Goal: Ask a question

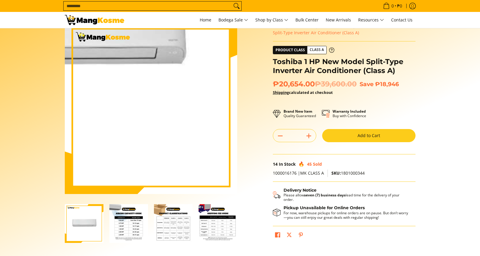
scroll to position [38, 0]
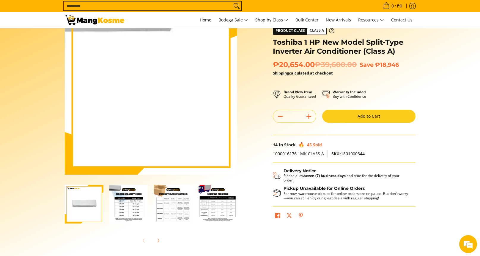
click at [223, 130] on img at bounding box center [151, 88] width 173 height 173
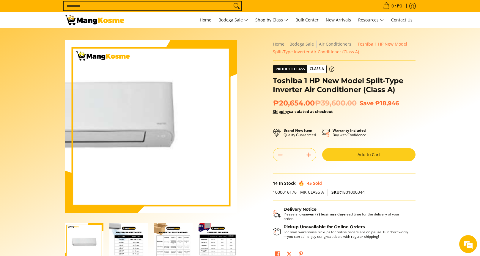
click at [223, 129] on img at bounding box center [151, 126] width 173 height 173
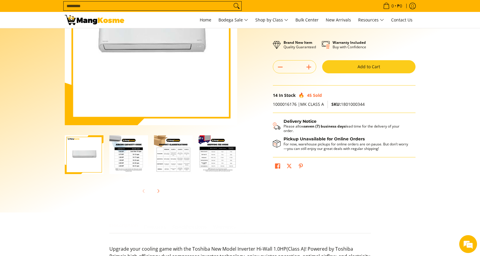
scroll to position [125, 0]
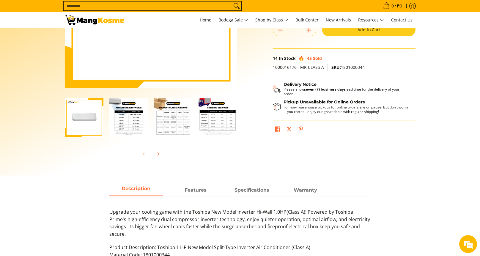
click at [134, 130] on img "Toshiba 1 HP New Model Split-Type Inverter Air Conditioner (Class A)-2" at bounding box center [128, 117] width 39 height 39
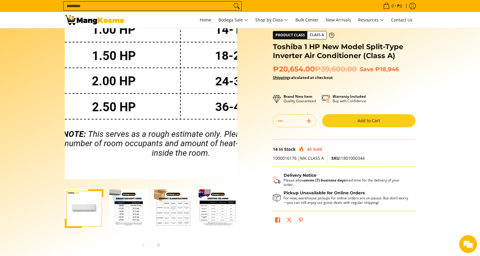
scroll to position [0, 0]
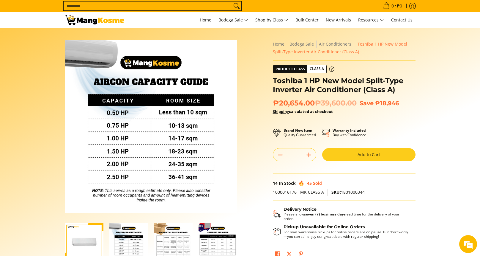
click at [183, 239] on img "Toshiba 1 HP New Model Split-Type Inverter Air Conditioner (Class A)-3" at bounding box center [173, 242] width 39 height 39
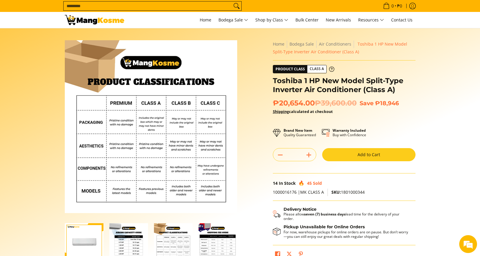
click at [212, 242] on img "mang-kosme-shipping-fee-guide-infographic" at bounding box center [218, 242] width 39 height 39
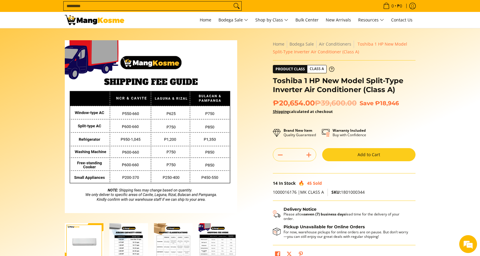
click at [91, 235] on img "Toshiba 1 HP New Model Split-Type Inverter Air Conditioner (Class A)-1" at bounding box center [84, 242] width 39 height 39
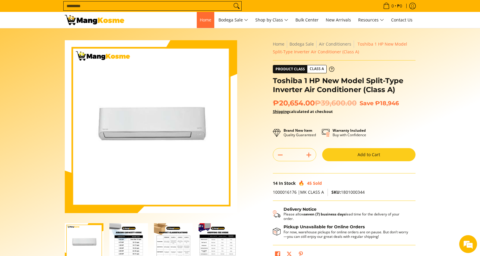
click at [206, 23] on span "Home" at bounding box center [206, 20] width 12 height 6
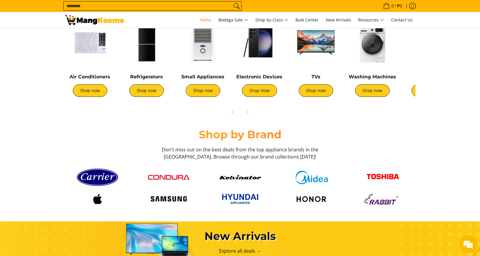
scroll to position [245, 0]
click at [104, 90] on link "Shop now" at bounding box center [90, 90] width 35 height 12
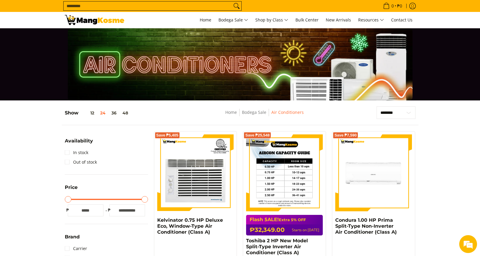
click at [309, 183] on img at bounding box center [284, 172] width 77 height 77
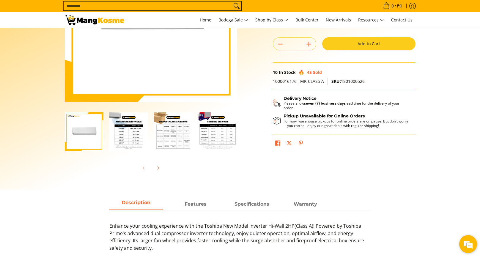
drag, startPoint x: 472, startPoint y: 240, endPoint x: 109, endPoint y: 43, distance: 412.5
click at [472, 240] on em at bounding box center [469, 244] width 16 height 16
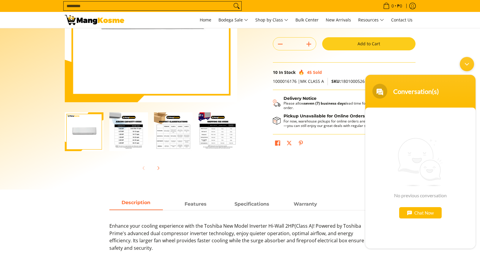
click at [426, 216] on div "Chat Now" at bounding box center [421, 212] width 43 height 11
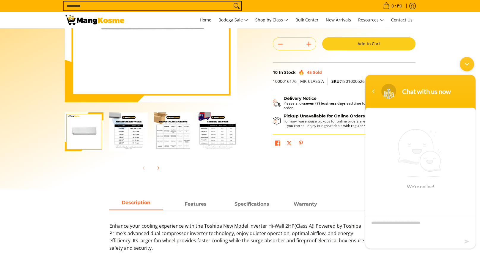
click at [435, 225] on textarea "Type your message and hit 'Enter'" at bounding box center [421, 226] width 110 height 21
type textarea "*"
type textarea "**********"
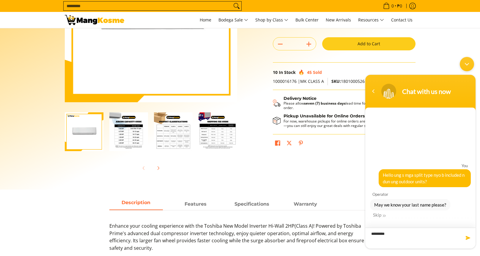
type textarea "**********"
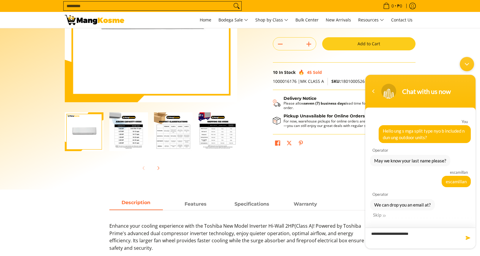
type textarea "**********"
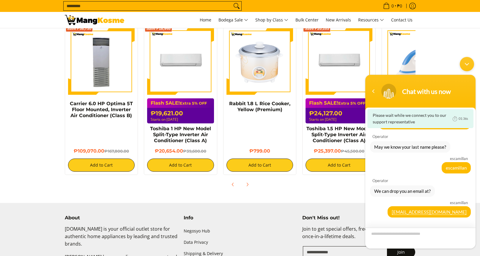
scroll to position [461, 0]
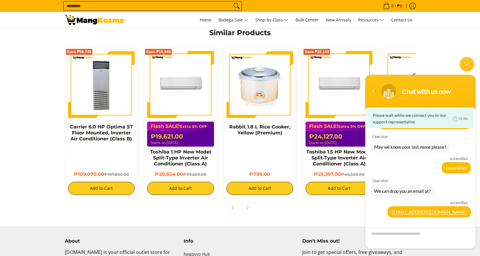
click at [420, 57] on body "Chat with us now Please wait while we connect you to our support representative…" at bounding box center [421, 152] width 116 height 197
